Goal: Task Accomplishment & Management: Complete application form

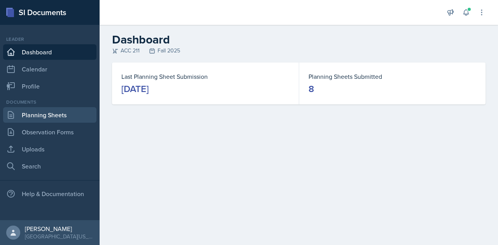
click at [48, 111] on link "Planning Sheets" at bounding box center [49, 115] width 93 height 16
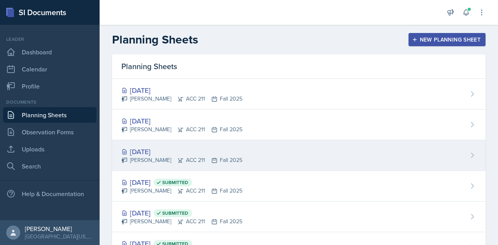
click at [226, 150] on div "[DATE]" at bounding box center [181, 152] width 121 height 10
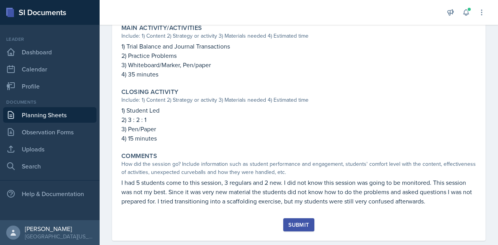
scroll to position [372, 0]
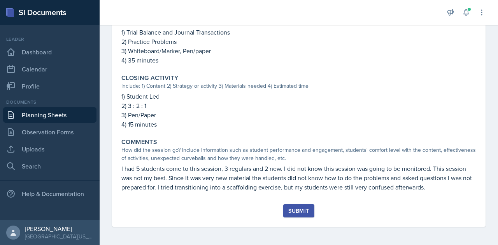
click at [293, 213] on div "Submit" at bounding box center [298, 211] width 21 height 6
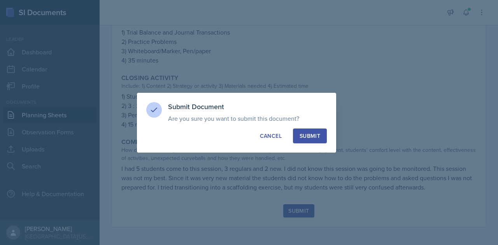
click at [314, 139] on div "Submit" at bounding box center [309, 136] width 21 height 8
radio input "true"
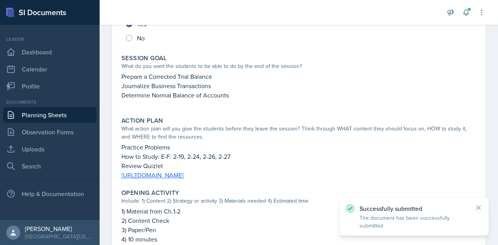
scroll to position [0, 0]
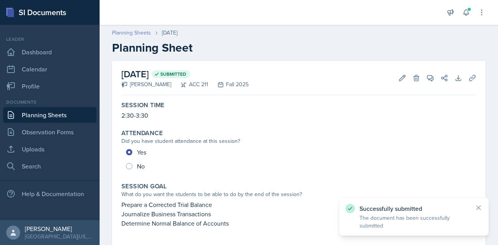
click at [145, 34] on link "Planning Sheets" at bounding box center [131, 33] width 39 height 8
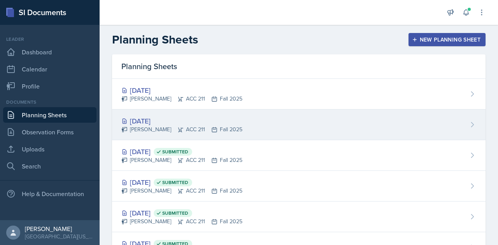
click at [192, 127] on div "[PERSON_NAME] ACC 211 Fall 2025" at bounding box center [181, 130] width 121 height 8
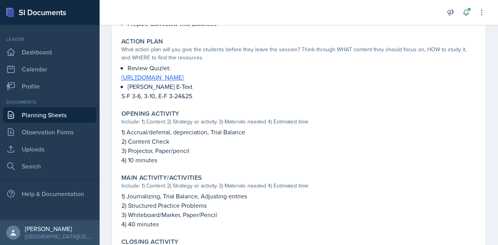
scroll to position [383, 0]
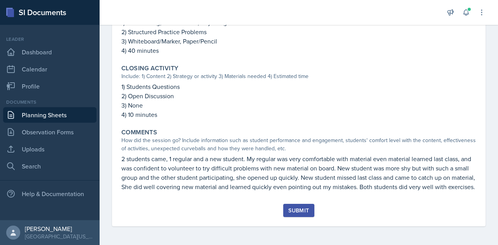
click at [283, 208] on button "Submit" at bounding box center [298, 210] width 31 height 13
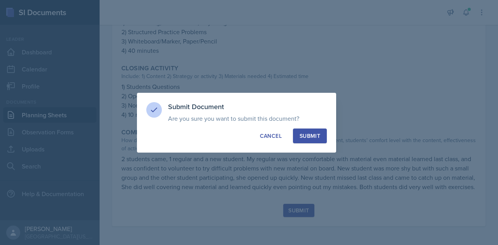
click at [304, 135] on div "Submit" at bounding box center [309, 136] width 21 height 8
radio input "true"
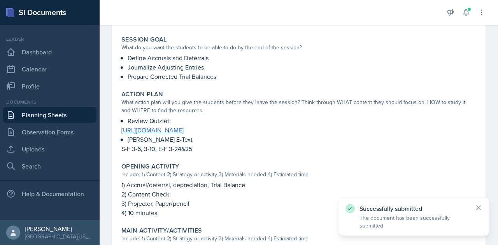
scroll to position [0, 0]
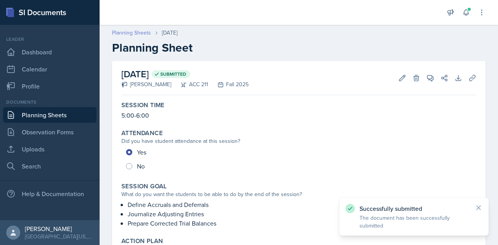
click at [128, 32] on link "Planning Sheets" at bounding box center [131, 33] width 39 height 8
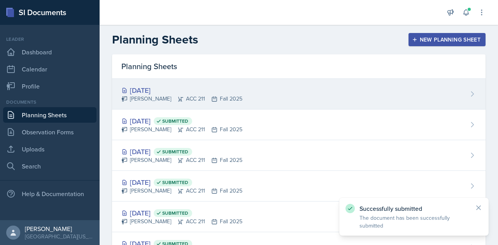
click at [162, 88] on div "[DATE]" at bounding box center [181, 90] width 121 height 10
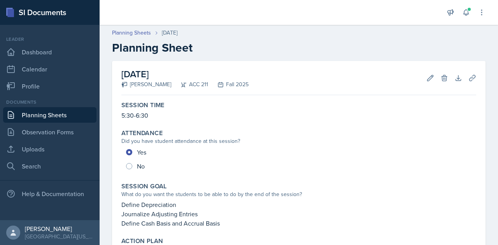
scroll to position [381, 0]
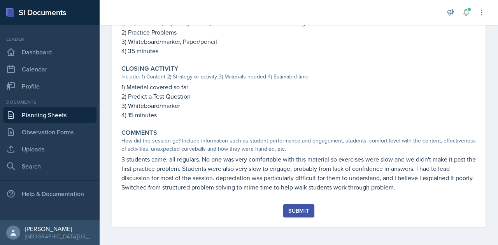
click at [299, 211] on div "Submit" at bounding box center [298, 211] width 21 height 6
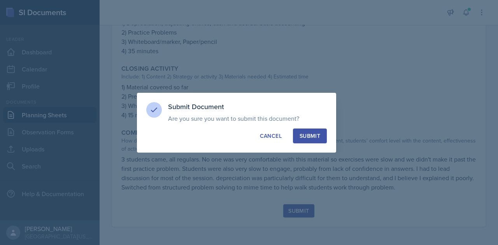
click at [315, 136] on div "Submit" at bounding box center [309, 136] width 21 height 8
radio input "true"
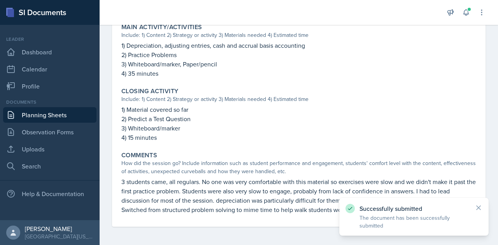
scroll to position [0, 0]
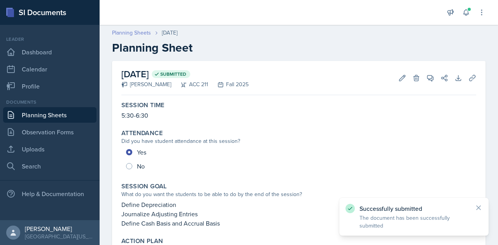
click at [134, 31] on link "Planning Sheets" at bounding box center [131, 33] width 39 height 8
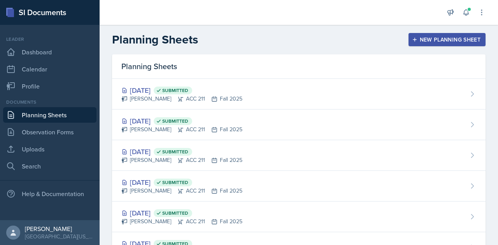
click at [436, 44] on button "New Planning Sheet" at bounding box center [446, 39] width 77 height 13
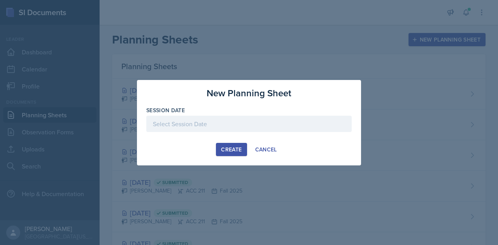
click at [243, 122] on div at bounding box center [248, 124] width 205 height 16
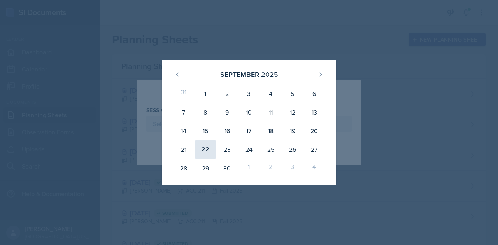
click at [201, 148] on div "22" at bounding box center [205, 149] width 22 height 19
type input "[DATE]"
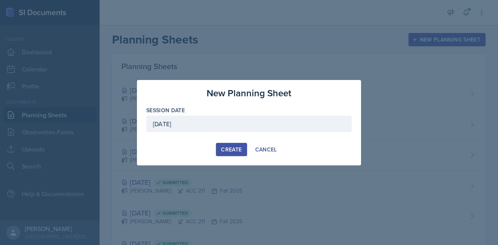
click at [223, 151] on div "Create" at bounding box center [231, 150] width 21 height 6
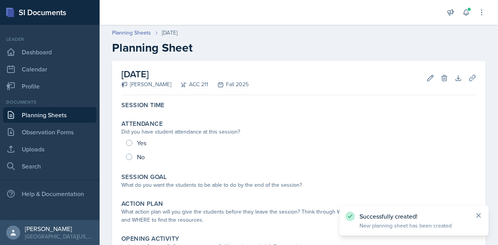
click at [479, 216] on icon at bounding box center [478, 216] width 8 height 8
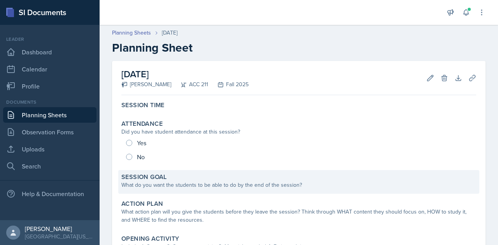
click at [314, 191] on div "Session Goal What do you want the students to be able to do by the end of the s…" at bounding box center [298, 182] width 361 height 24
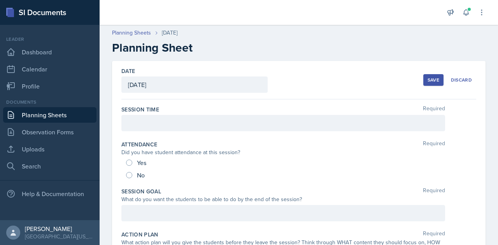
click at [242, 122] on div at bounding box center [283, 123] width 324 height 16
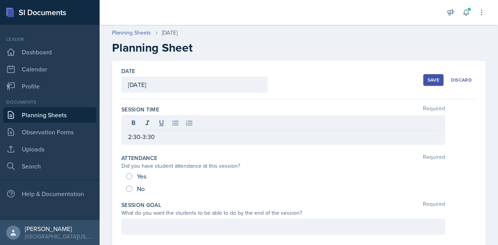
click at [278, 154] on div "Attendance Required" at bounding box center [298, 158] width 355 height 8
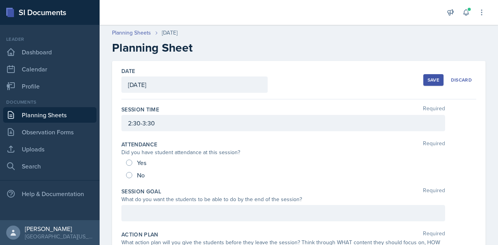
click at [423, 84] on button "Save" at bounding box center [433, 80] width 20 height 12
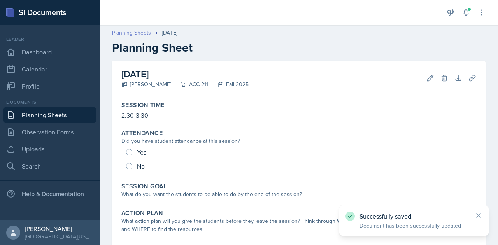
click at [126, 33] on link "Planning Sheets" at bounding box center [131, 33] width 39 height 8
